Goal: Check status: Check status

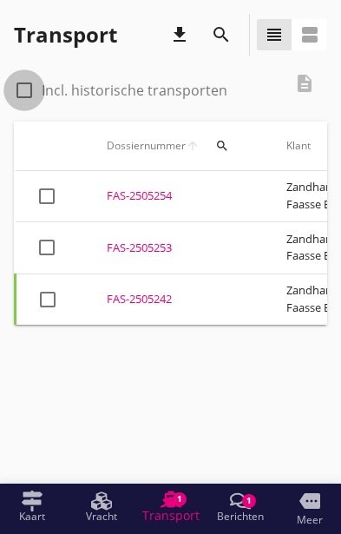
click at [23, 85] on div at bounding box center [25, 91] width 30 height 30
checkbox input "true"
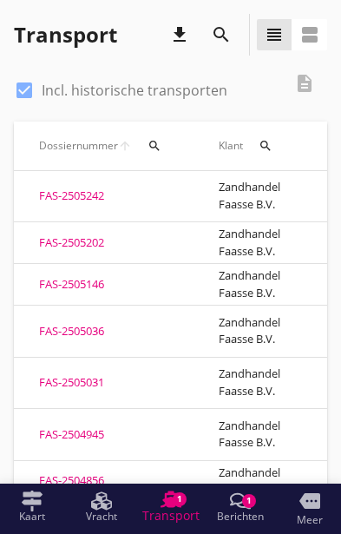
scroll to position [0, 51]
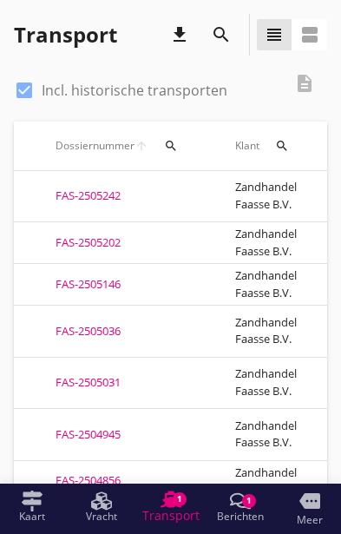
click at [96, 323] on div "FAS-2505036" at bounding box center [125, 331] width 138 height 17
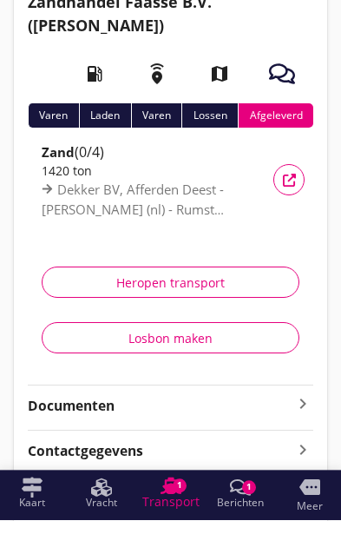
scroll to position [98, 0]
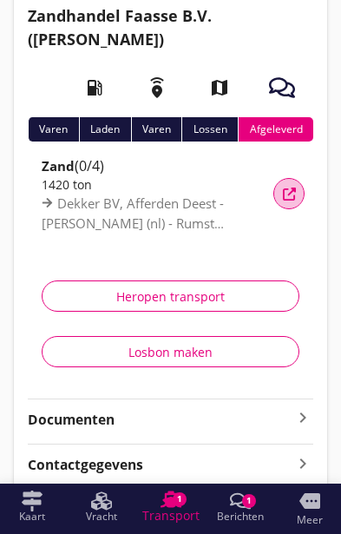
click at [289, 188] on icon "button" at bounding box center [289, 194] width 13 height 13
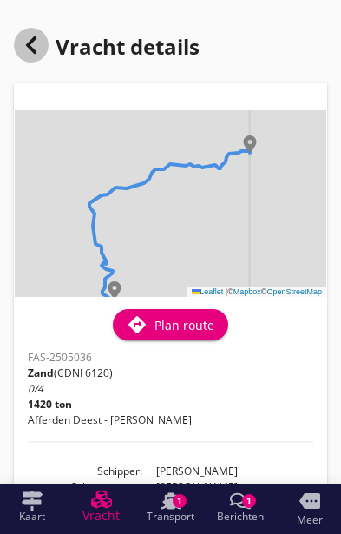
click at [30, 48] on use at bounding box center [31, 44] width 10 height 17
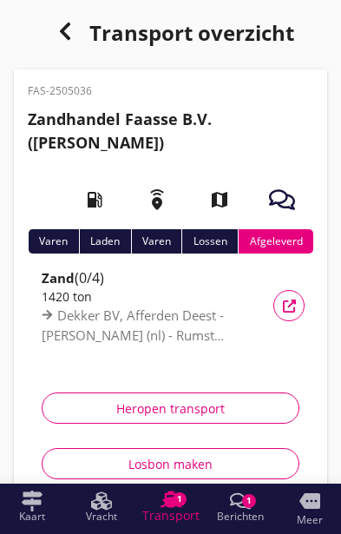
click at [57, 32] on icon "button" at bounding box center [65, 31] width 21 height 21
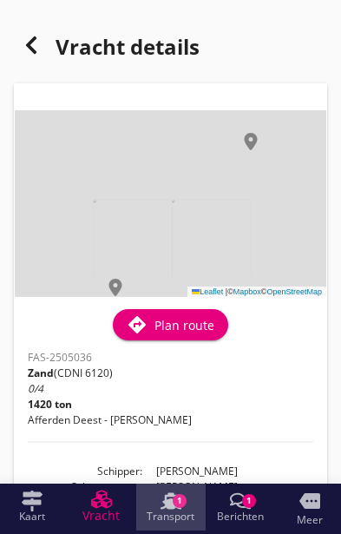
click at [179, 509] on use at bounding box center [171, 500] width 21 height 17
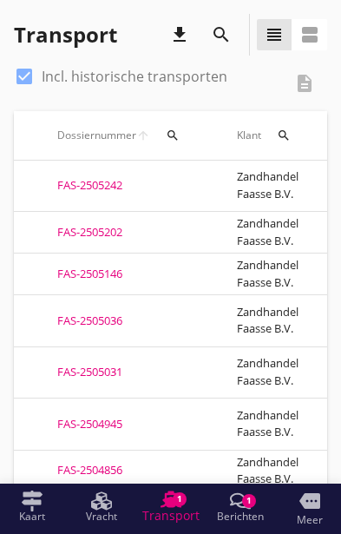
scroll to position [0, 44]
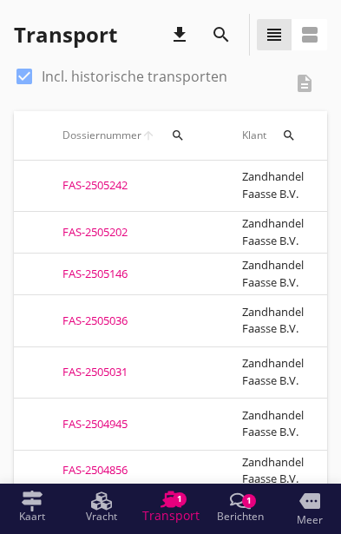
click at [96, 267] on div "FAS-2505146" at bounding box center [132, 274] width 138 height 17
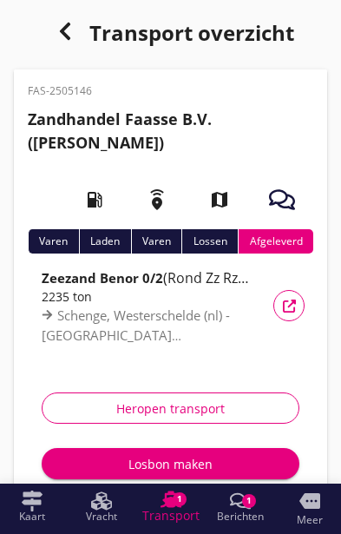
click at [298, 303] on div "Vracht details" at bounding box center [289, 306] width 31 height 13
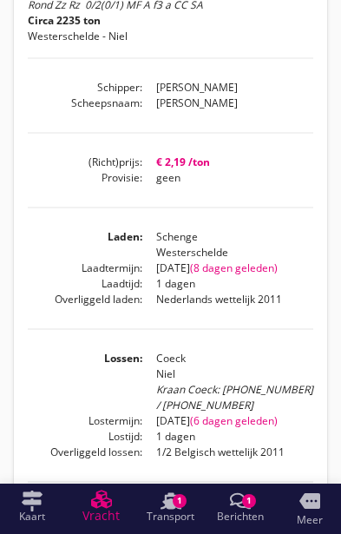
scroll to position [384, 0]
